Goal: Browse casually: Explore the website without a specific task or goal

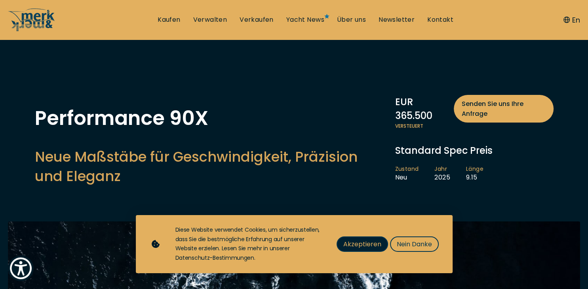
click at [366, 245] on span "Akzeptieren" at bounding box center [362, 244] width 38 height 10
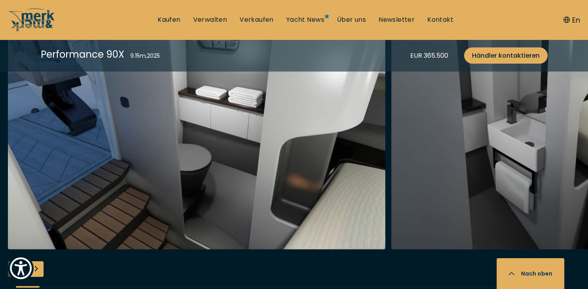
scroll to position [1504, 0]
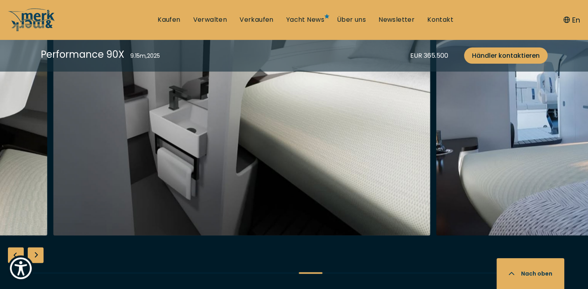
click at [121, 191] on img "button" at bounding box center [241, 109] width 377 height 253
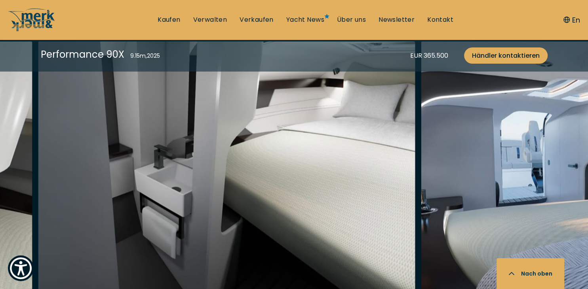
scroll to position [1462, 0]
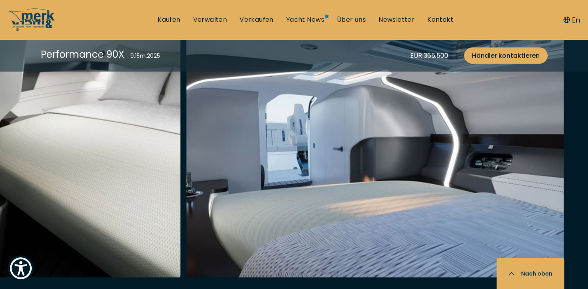
click at [186, 197] on img "button" at bounding box center [374, 150] width 377 height 253
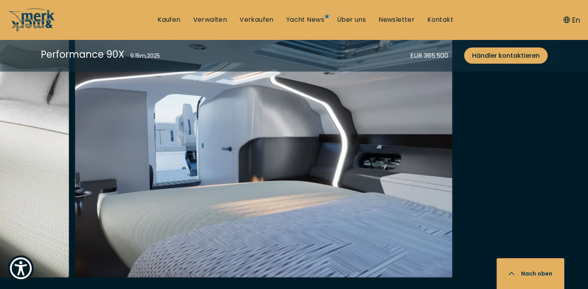
click at [174, 178] on img "button" at bounding box center [263, 150] width 377 height 253
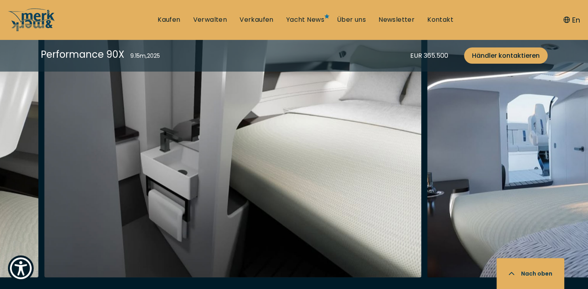
click at [421, 174] on img "button" at bounding box center [232, 150] width 377 height 253
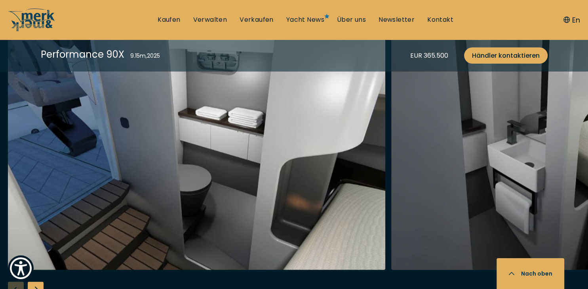
scroll to position [1504, 0]
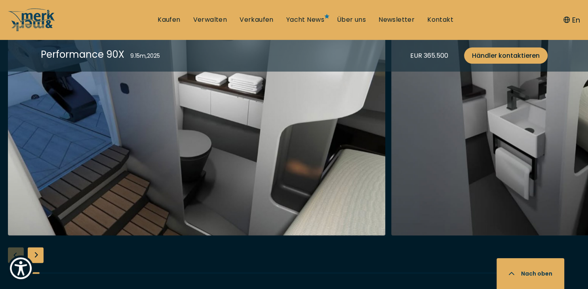
click at [37, 257] on div "Next slide" at bounding box center [36, 256] width 16 height 16
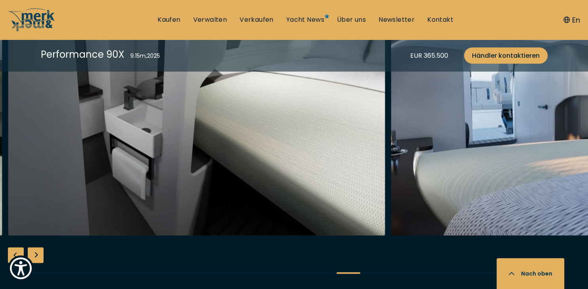
click at [37, 257] on div "Next slide" at bounding box center [36, 256] width 16 height 16
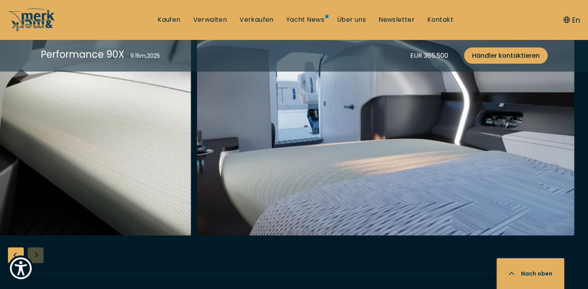
click at [37, 257] on div at bounding box center [294, 135] width 588 height 305
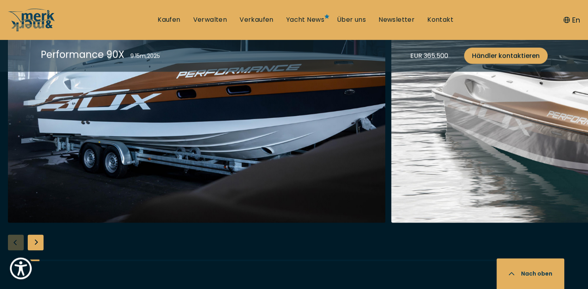
scroll to position [1086, 0]
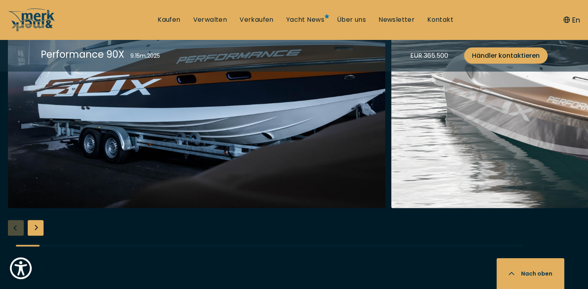
click at [39, 229] on div "Next slide" at bounding box center [36, 228] width 16 height 16
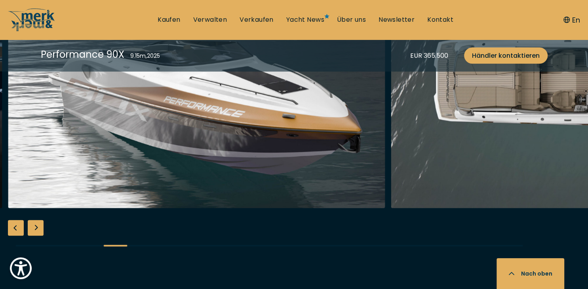
click at [34, 230] on div "Next slide" at bounding box center [36, 228] width 16 height 16
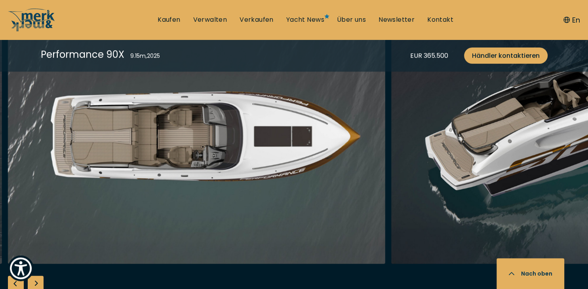
scroll to position [1045, 0]
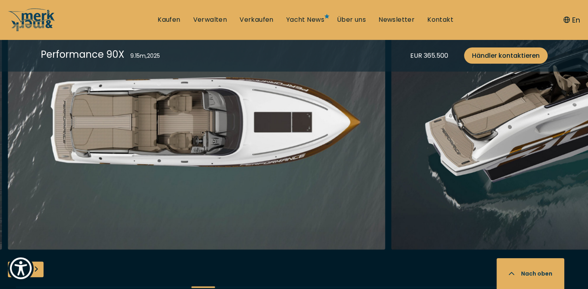
click at [38, 272] on div "Next slide" at bounding box center [36, 270] width 16 height 16
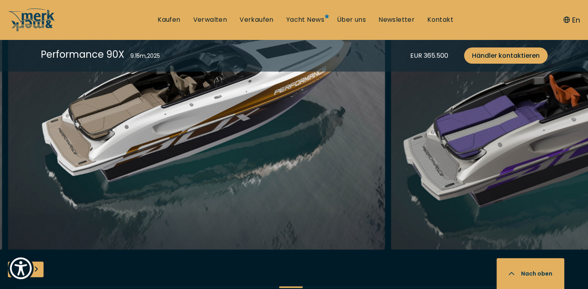
click at [36, 273] on div "Next slide" at bounding box center [36, 270] width 16 height 16
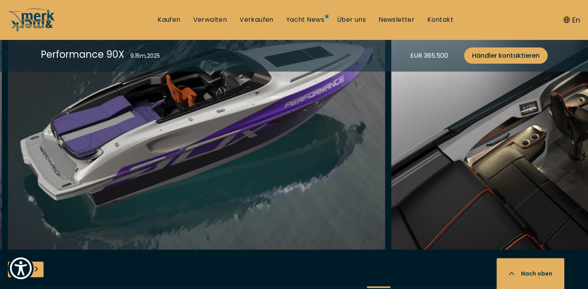
click at [39, 269] on div "Next slide" at bounding box center [36, 270] width 16 height 16
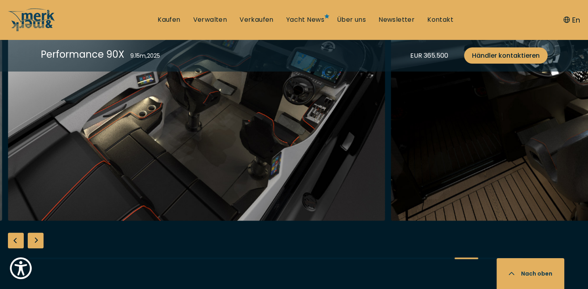
scroll to position [1086, 0]
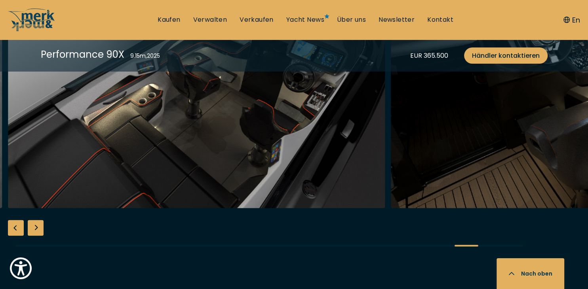
click at [37, 231] on div "Next slide" at bounding box center [36, 228] width 16 height 16
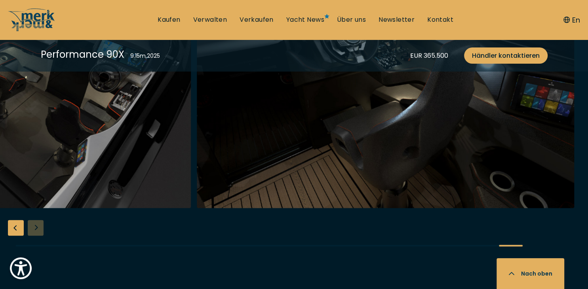
click at [34, 231] on div at bounding box center [294, 107] width 588 height 305
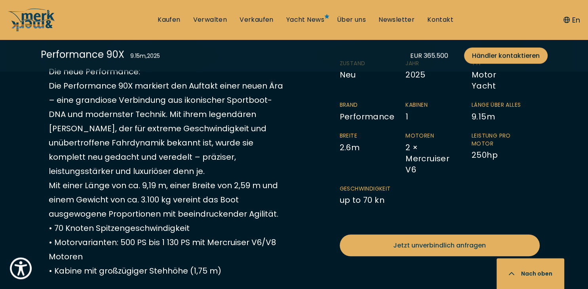
scroll to position [501, 0]
